Goal: Transaction & Acquisition: Book appointment/travel/reservation

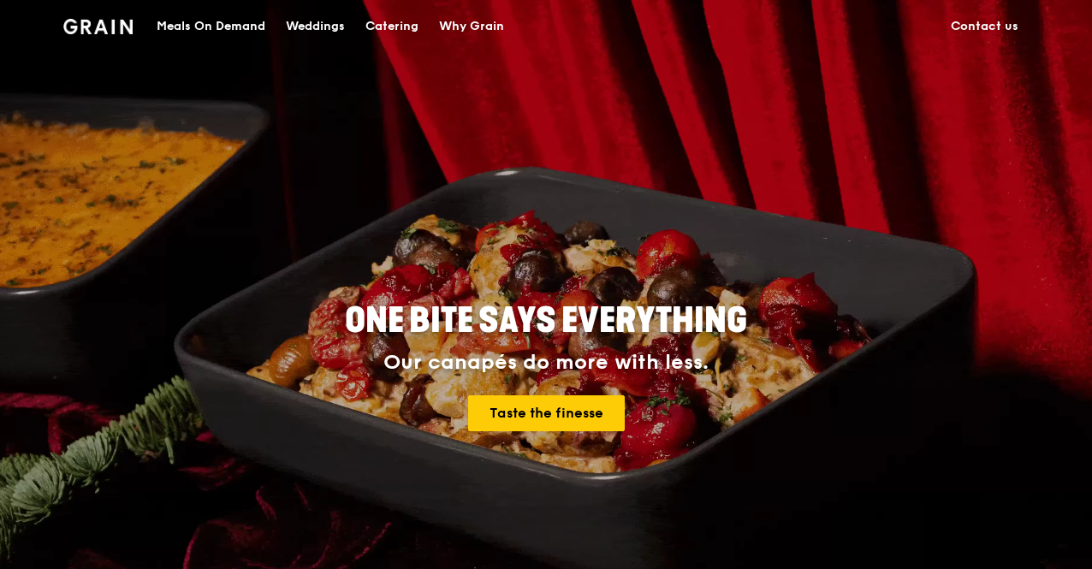
click at [381, 27] on div "Catering" at bounding box center [391, 26] width 53 height 51
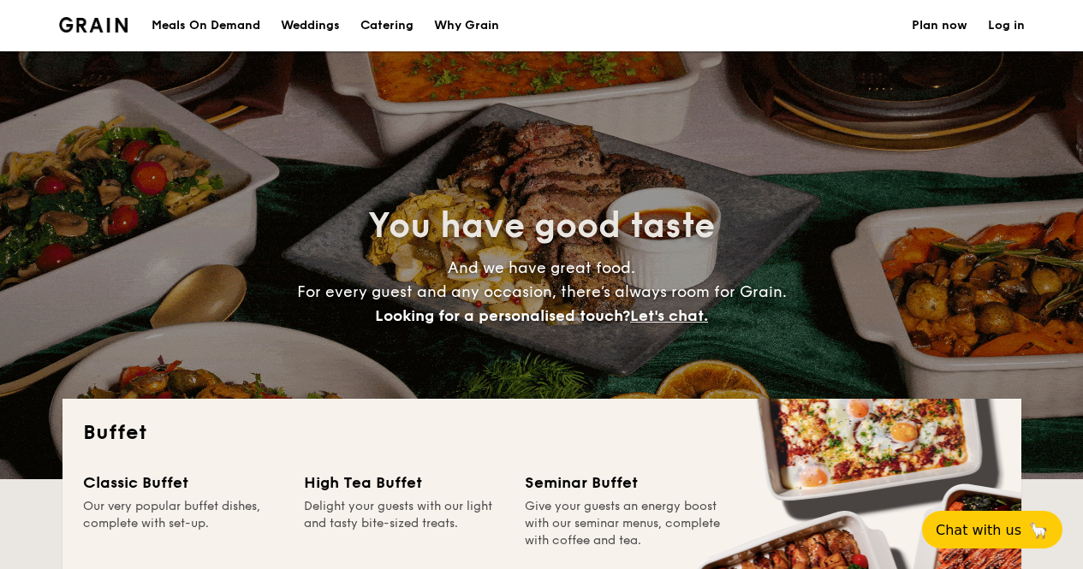
select select
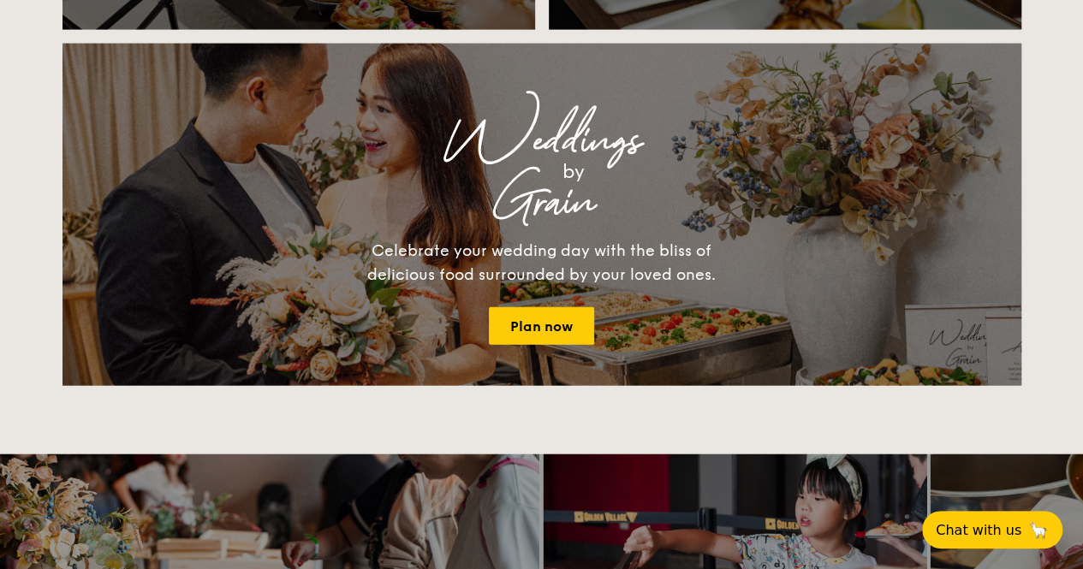
scroll to position [2167, 0]
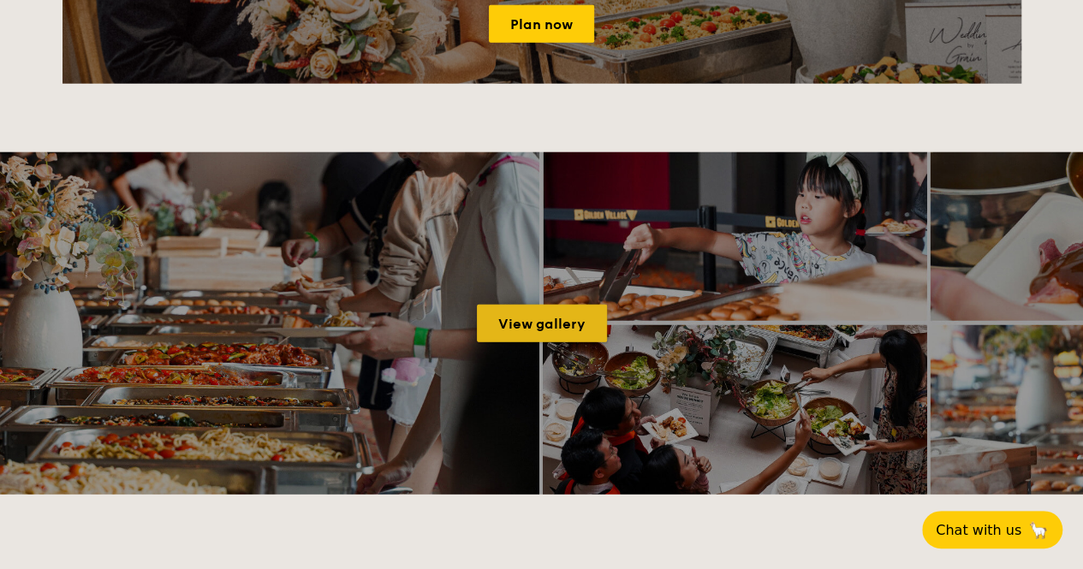
click at [567, 331] on link "View gallery" at bounding box center [542, 324] width 130 height 38
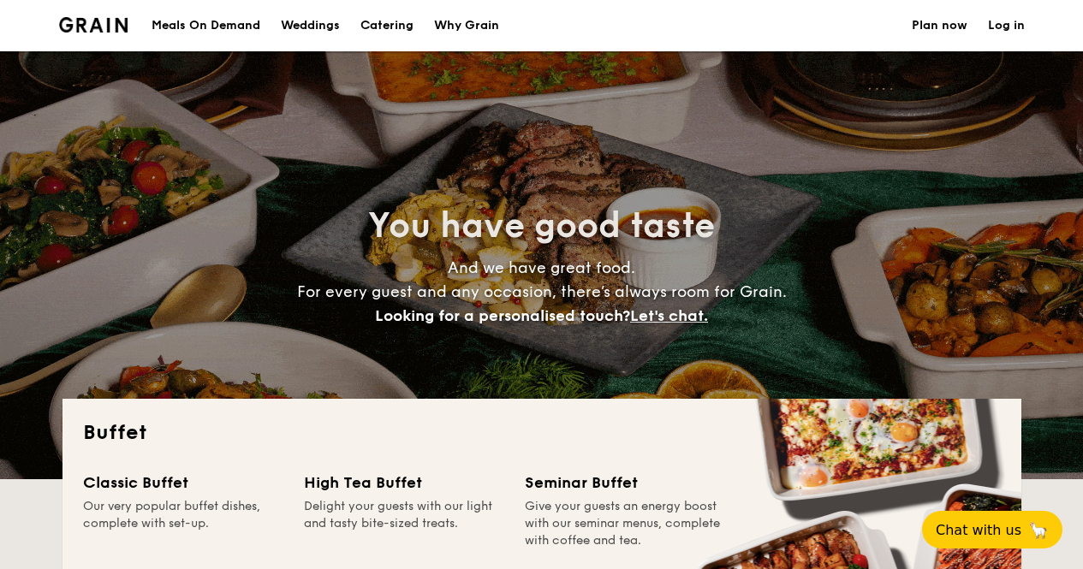
select select
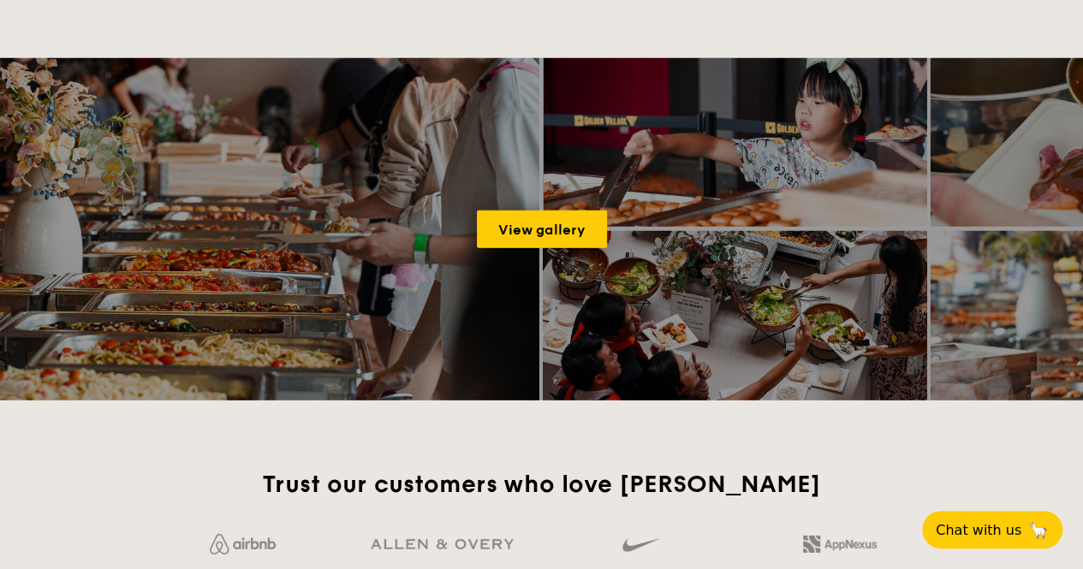
scroll to position [2281, 0]
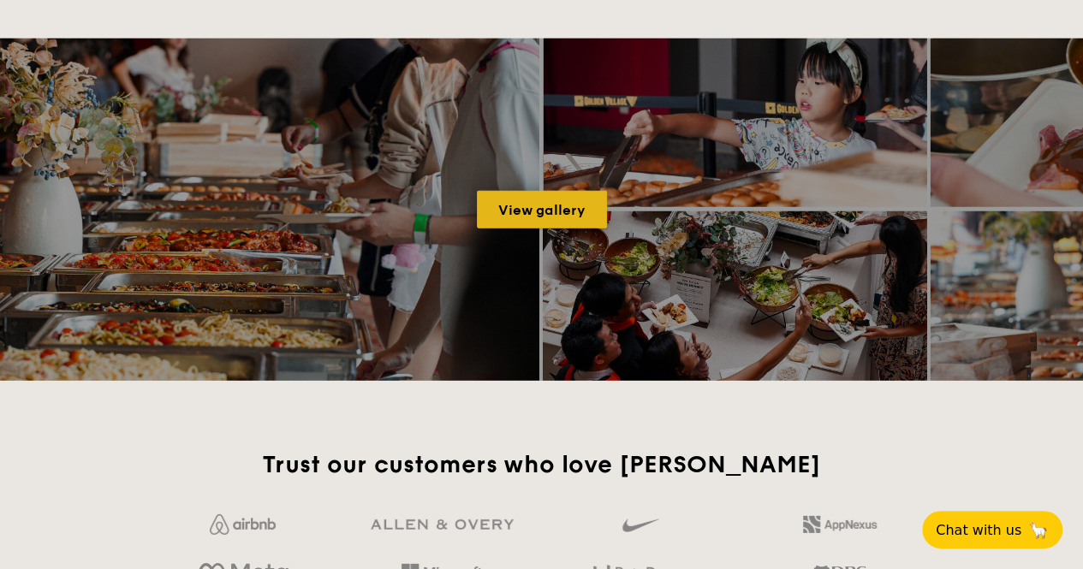
click at [556, 205] on link "View gallery" at bounding box center [542, 210] width 130 height 38
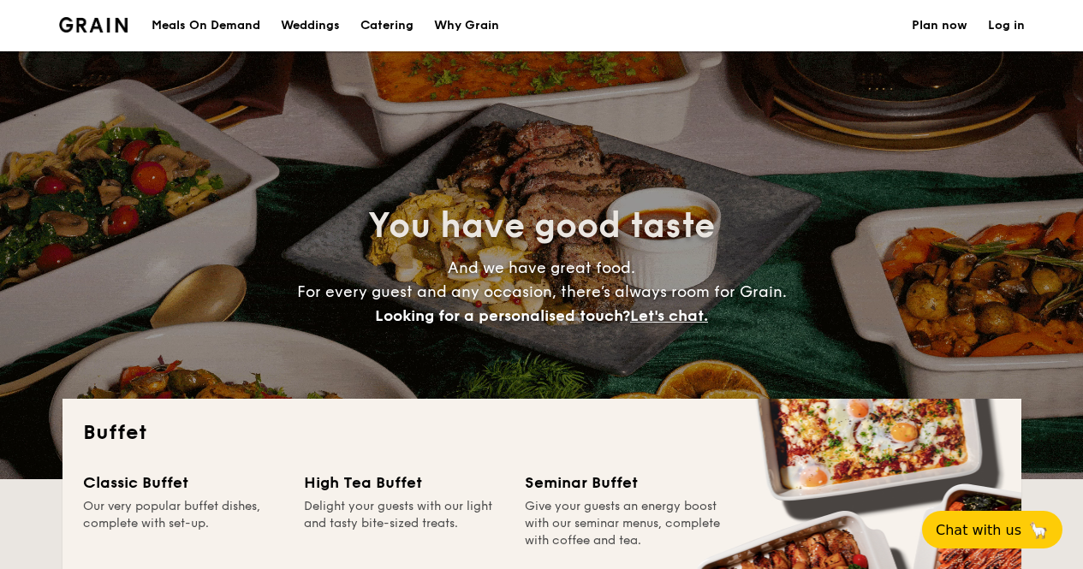
select select
